Goal: Transaction & Acquisition: Book appointment/travel/reservation

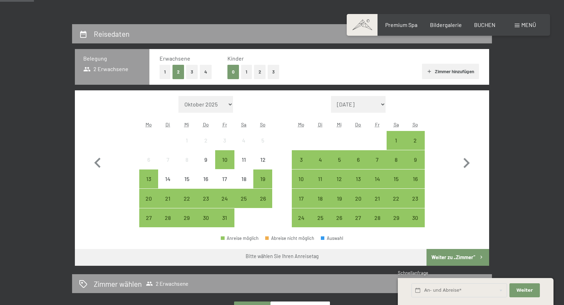
scroll to position [143, 0]
click at [242, 183] on div "18" at bounding box center [243, 184] width 17 height 17
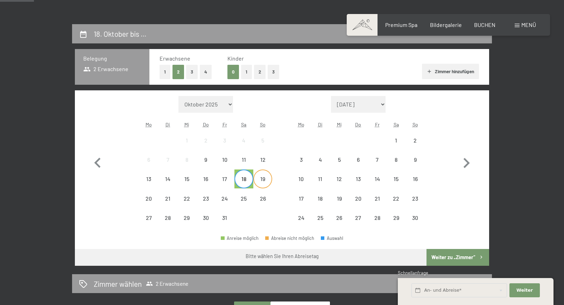
click at [259, 184] on div "19" at bounding box center [262, 184] width 17 height 17
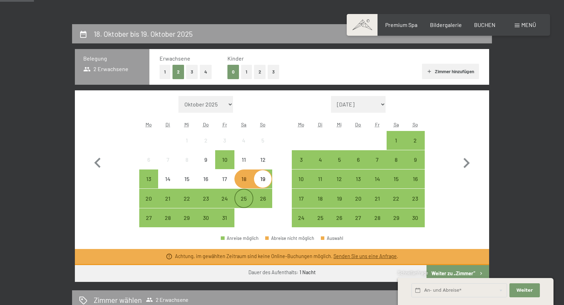
click at [242, 201] on div "25" at bounding box center [243, 204] width 17 height 17
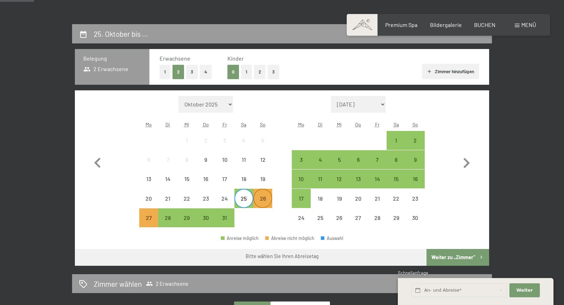
click at [266, 199] on div "26" at bounding box center [262, 204] width 17 height 17
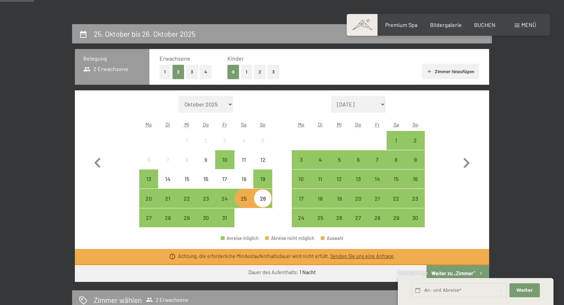
click at [246, 202] on div "25" at bounding box center [243, 204] width 17 height 17
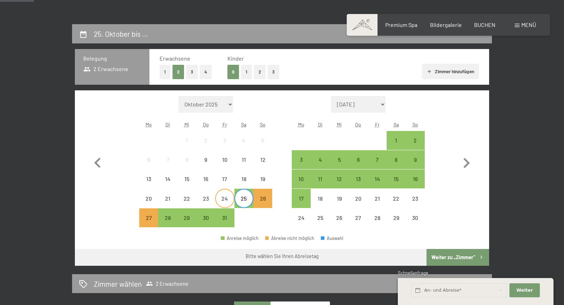
click at [219, 196] on div "24" at bounding box center [224, 204] width 17 height 17
click at [190, 181] on div "15" at bounding box center [186, 184] width 17 height 17
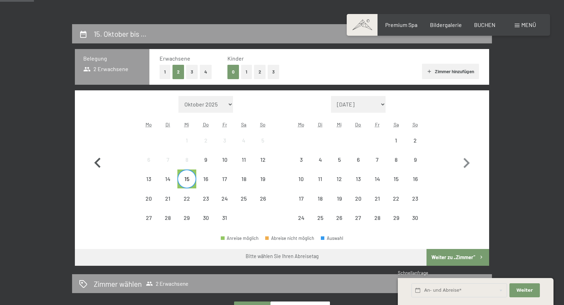
click at [98, 164] on icon "button" at bounding box center [97, 163] width 20 height 20
click at [188, 175] on div "15" at bounding box center [186, 178] width 17 height 17
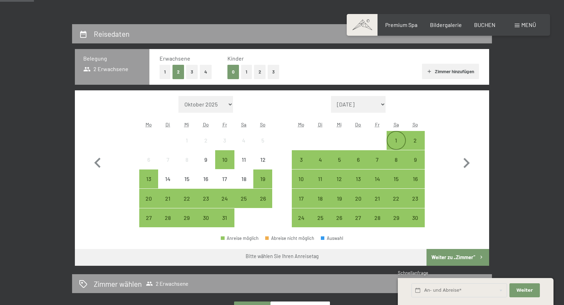
click at [392, 141] on div "1" at bounding box center [395, 146] width 17 height 17
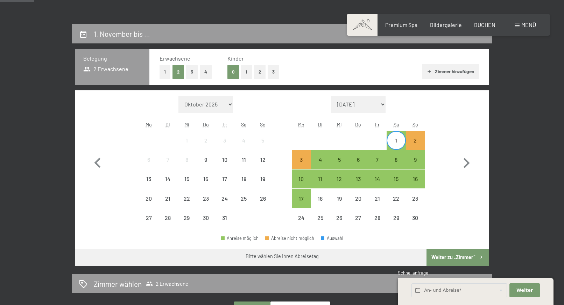
click at [399, 143] on div "1" at bounding box center [395, 146] width 17 height 17
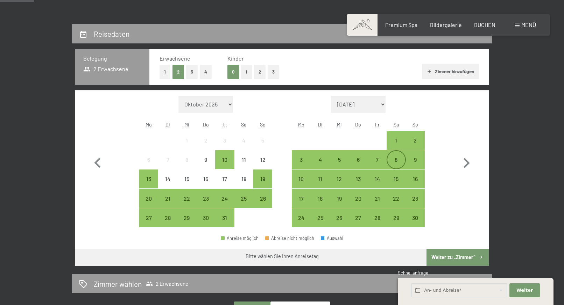
click at [396, 163] on div "8" at bounding box center [395, 165] width 17 height 17
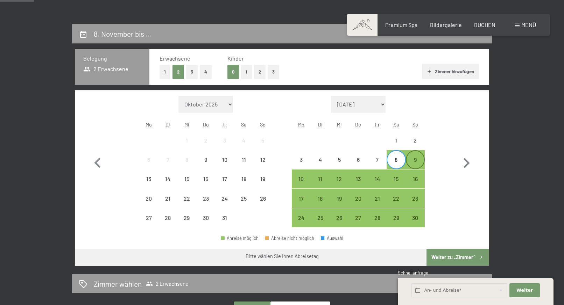
click at [413, 164] on div "9" at bounding box center [415, 165] width 17 height 17
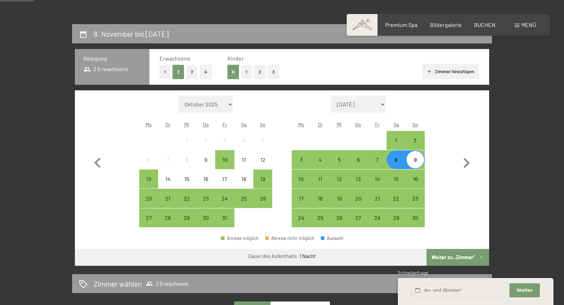
click at [453, 255] on button "Weiter zu „Zimmer“" at bounding box center [458, 257] width 63 height 17
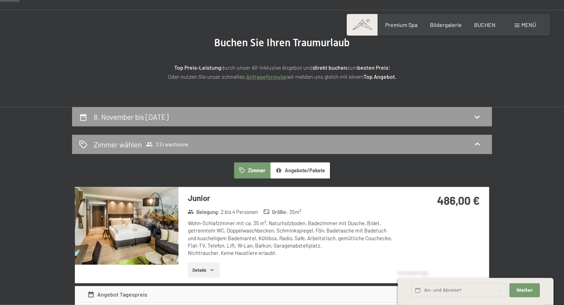
scroll to position [96, 0]
